Goal: Navigation & Orientation: Find specific page/section

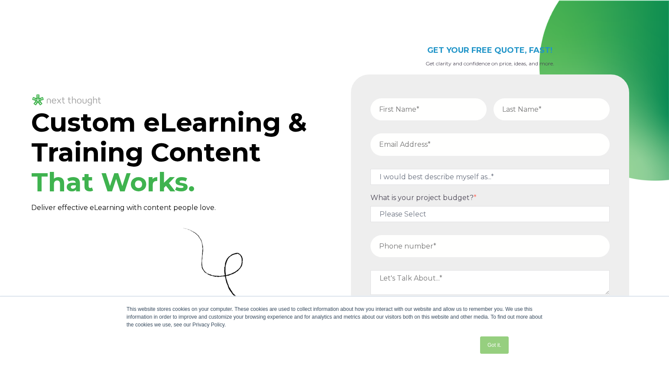
click at [489, 342] on link "Got it." at bounding box center [494, 345] width 29 height 17
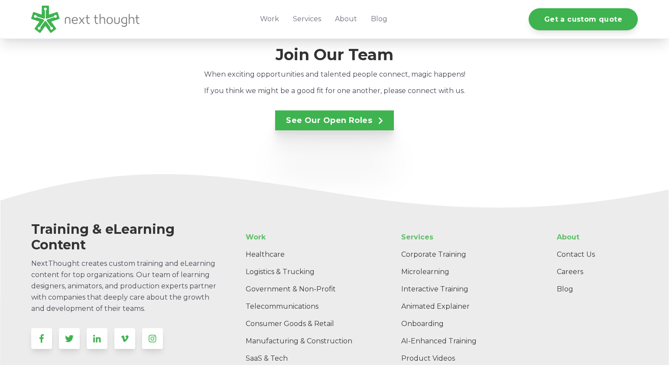
scroll to position [1516, 0]
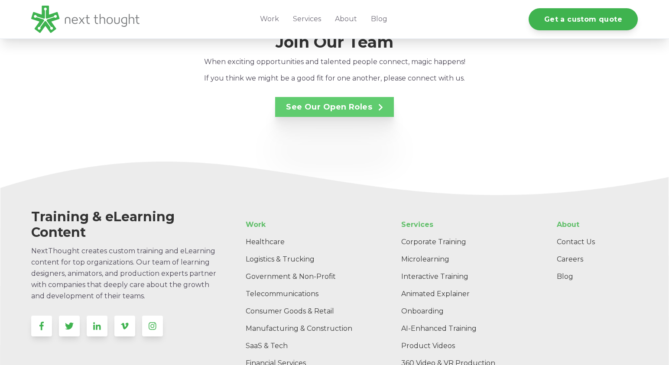
click at [352, 97] on link "See Our Open Roles" at bounding box center [334, 107] width 119 height 20
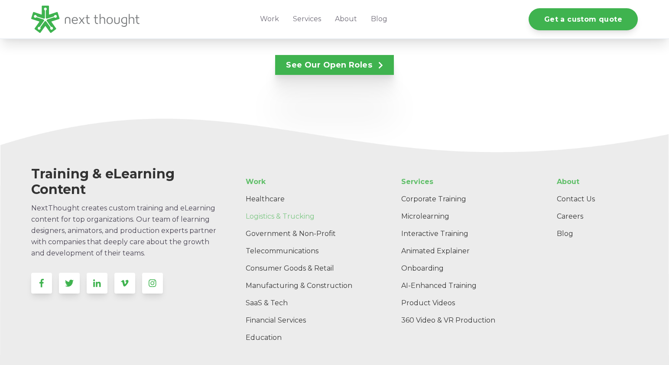
scroll to position [1560, 0]
click at [564, 208] on link "Careers" at bounding box center [594, 216] width 88 height 17
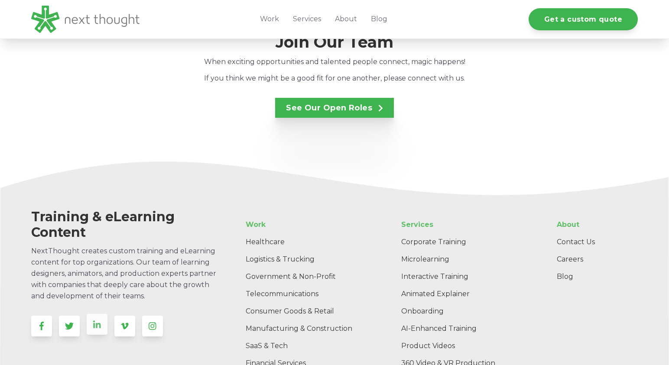
click at [94, 319] on link at bounding box center [97, 324] width 21 height 21
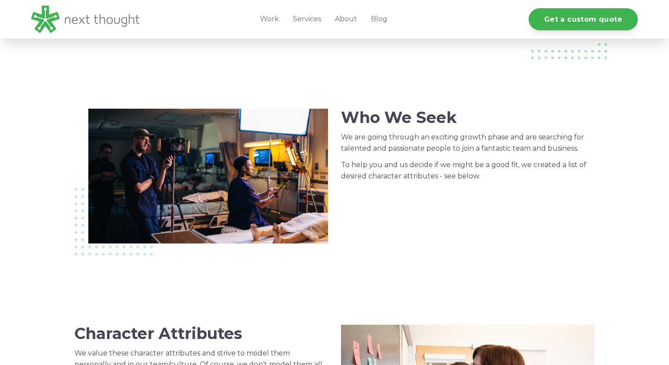
scroll to position [173, 0]
